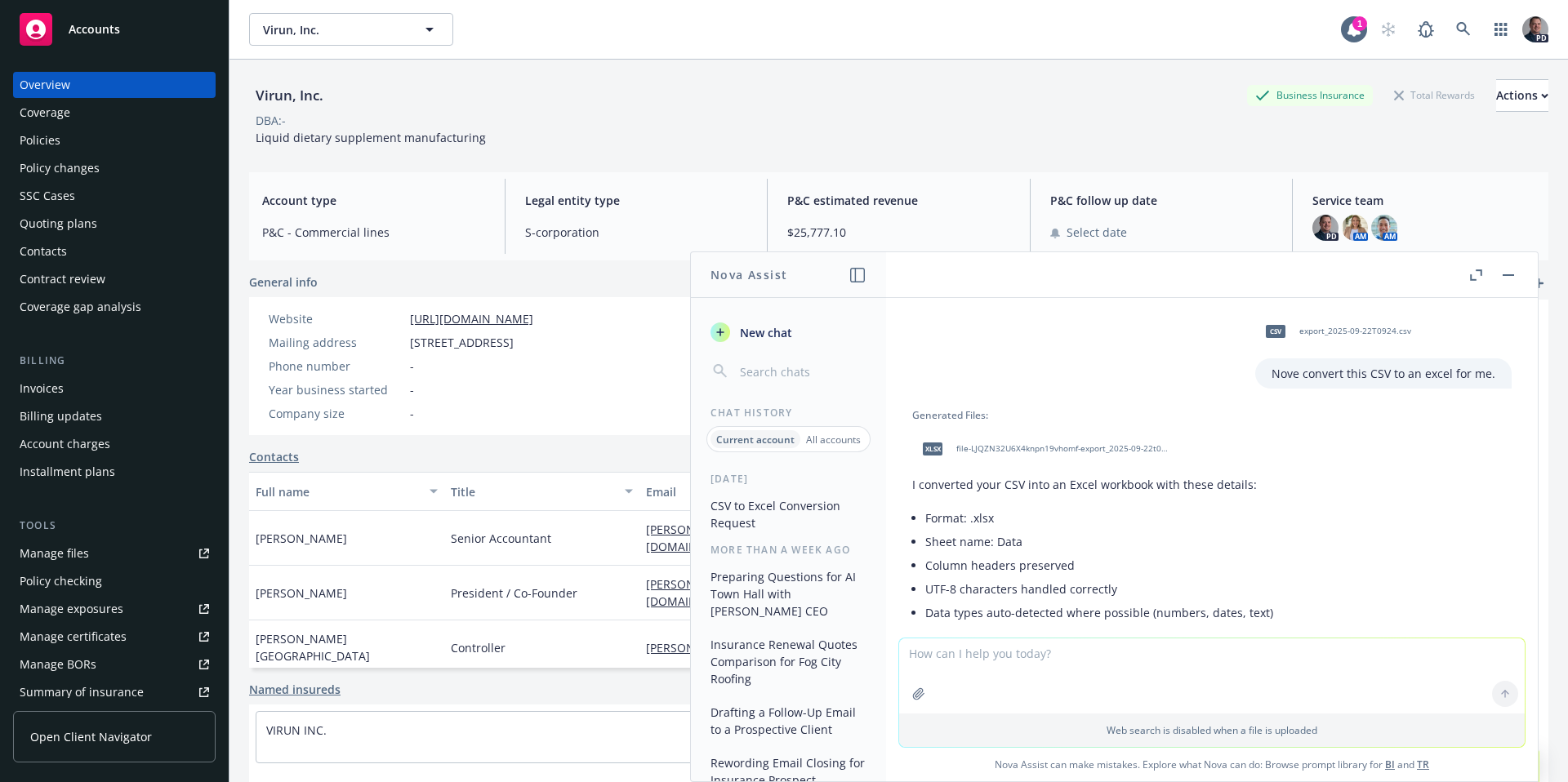
click at [1457, 25] on icon at bounding box center [1464, 30] width 15 height 15
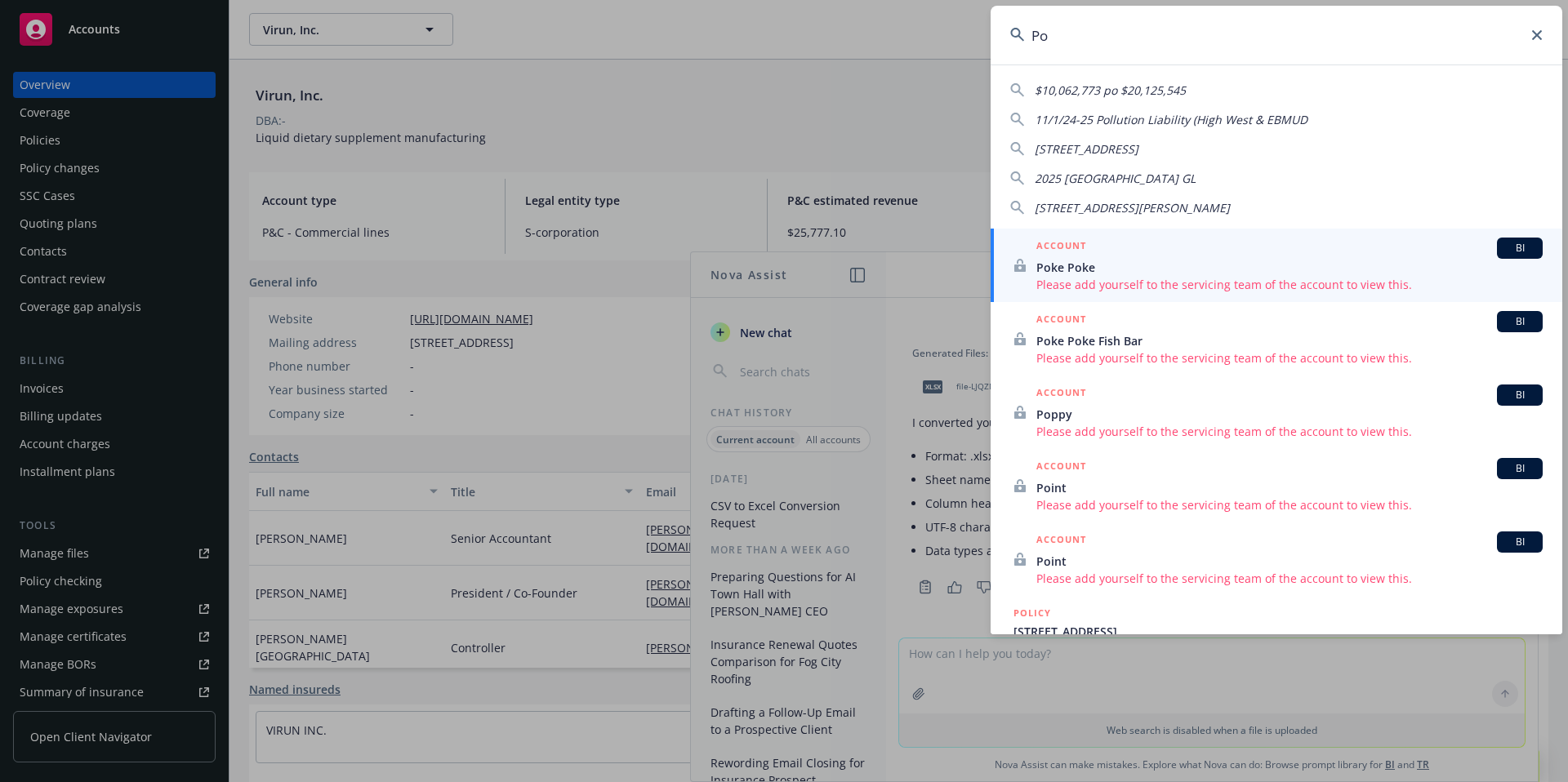
type input "P"
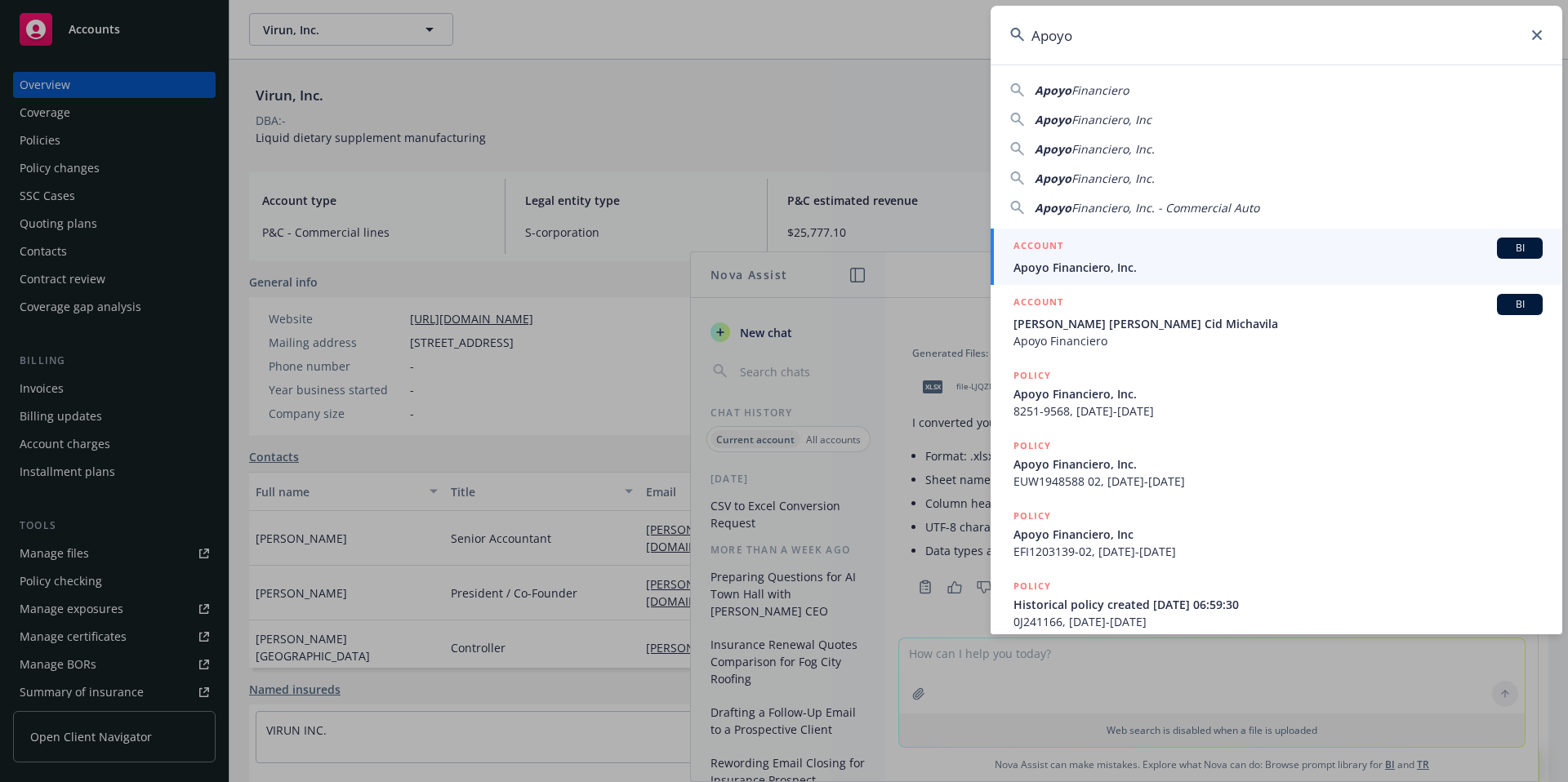
type input "Apoyo"
click at [1107, 272] on span "Apoyo Financiero, Inc." at bounding box center [1278, 267] width 529 height 17
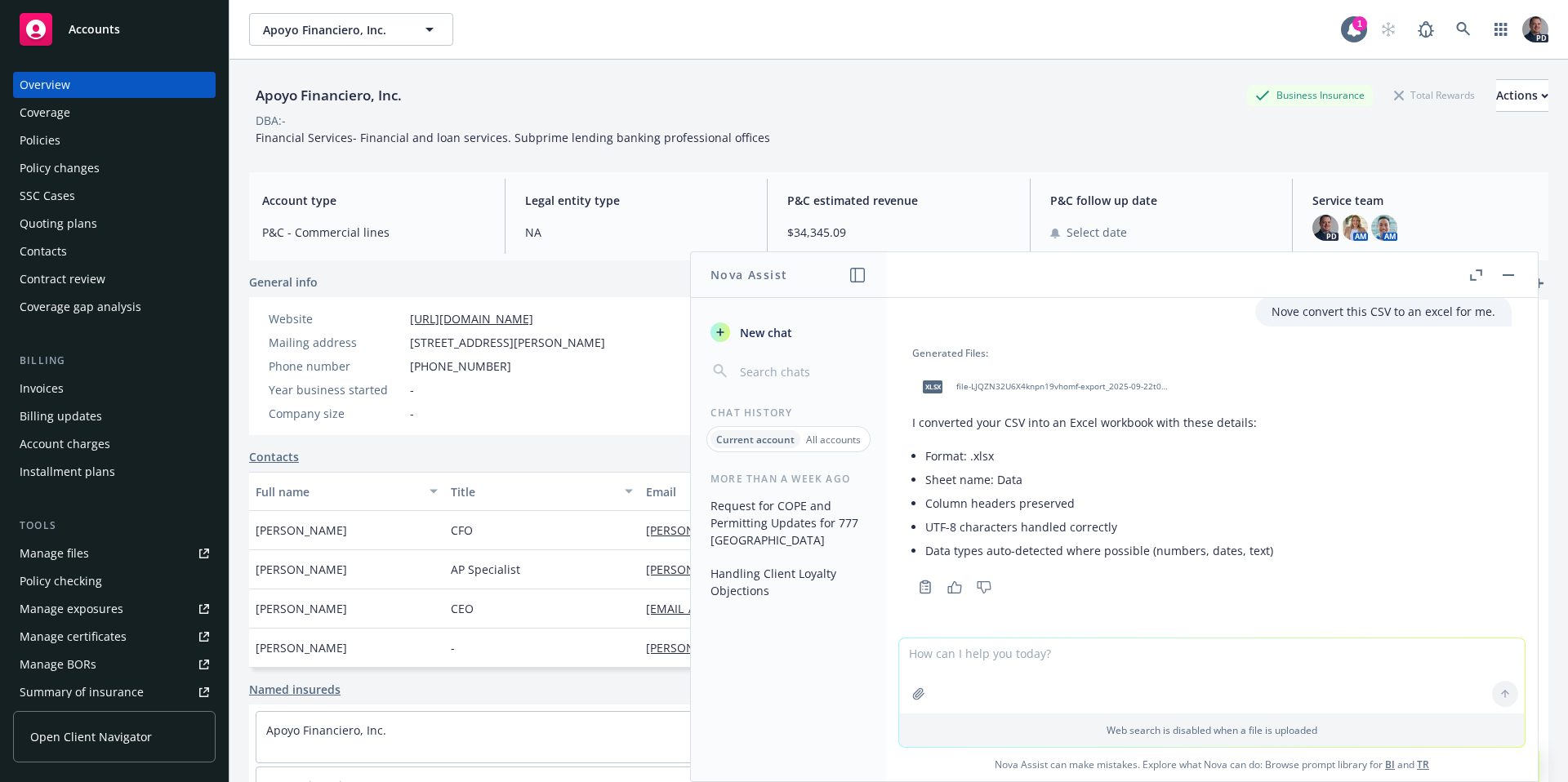
click at [1509, 281] on button "button" at bounding box center [1509, 275] width 20 height 20
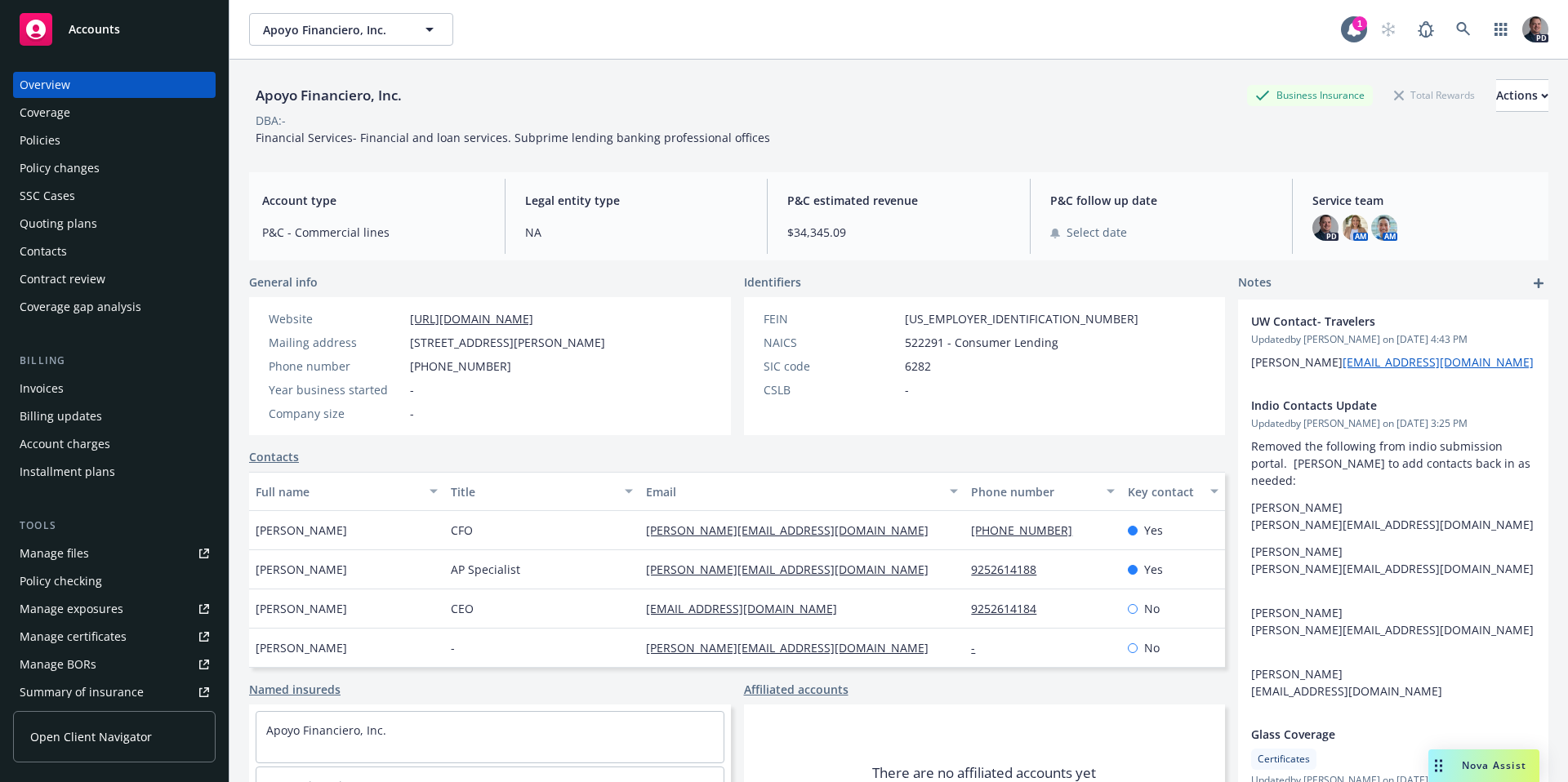
click at [84, 160] on div "Policy changes" at bounding box center [60, 168] width 80 height 27
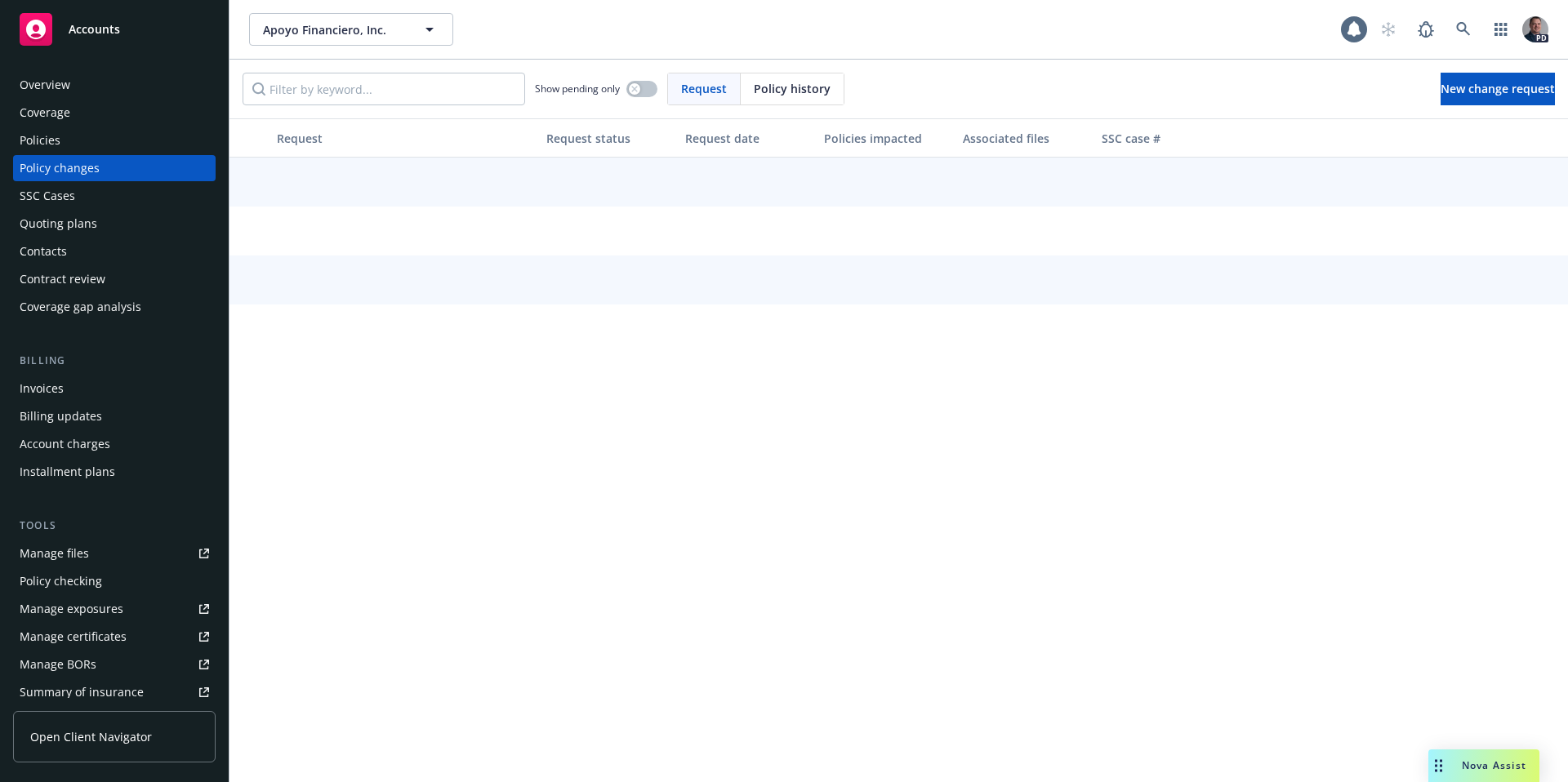
click at [71, 142] on div "Policies" at bounding box center [114, 141] width 189 height 27
